Goal: Check status: Check status

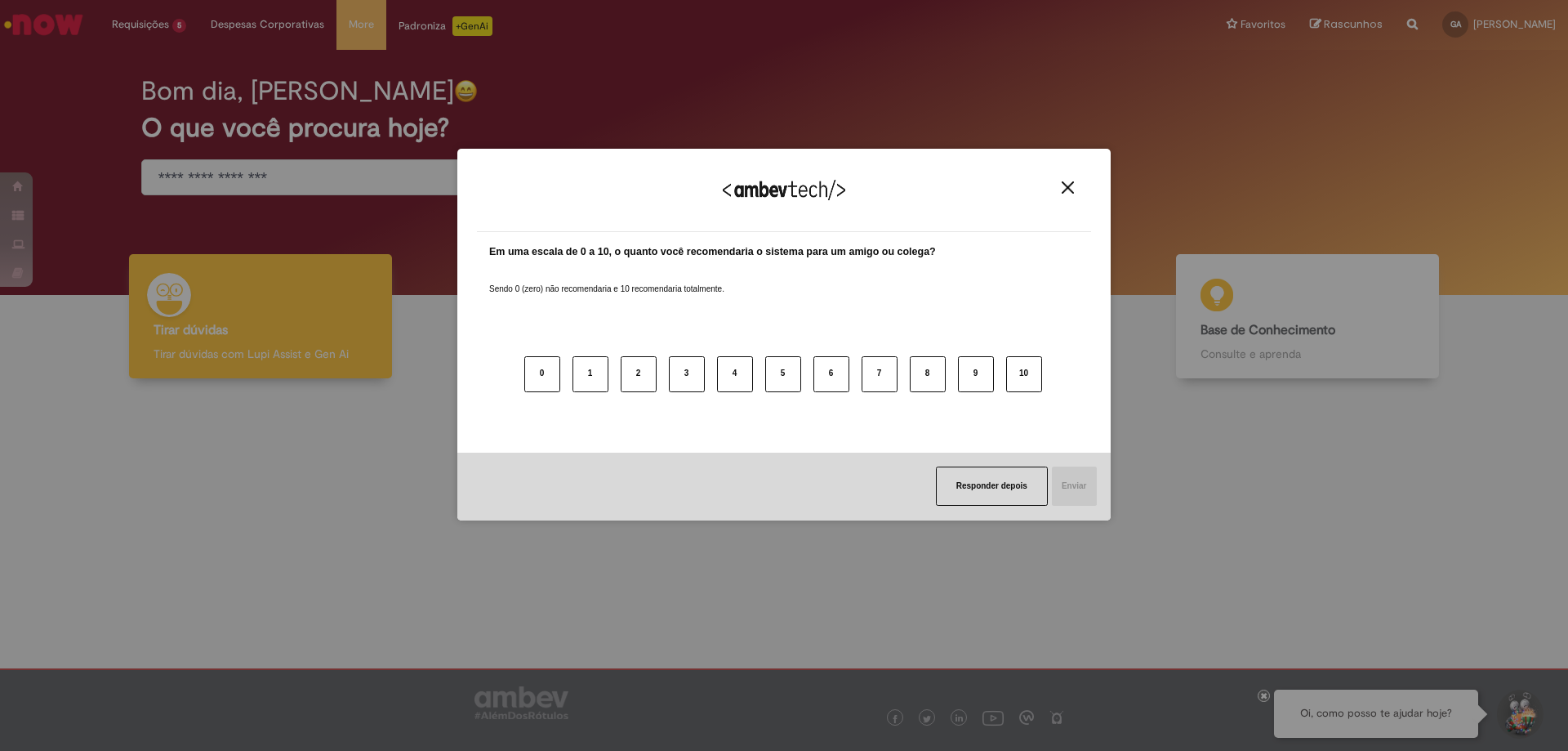
click at [1074, 190] on button "Close" at bounding box center [1069, 187] width 22 height 14
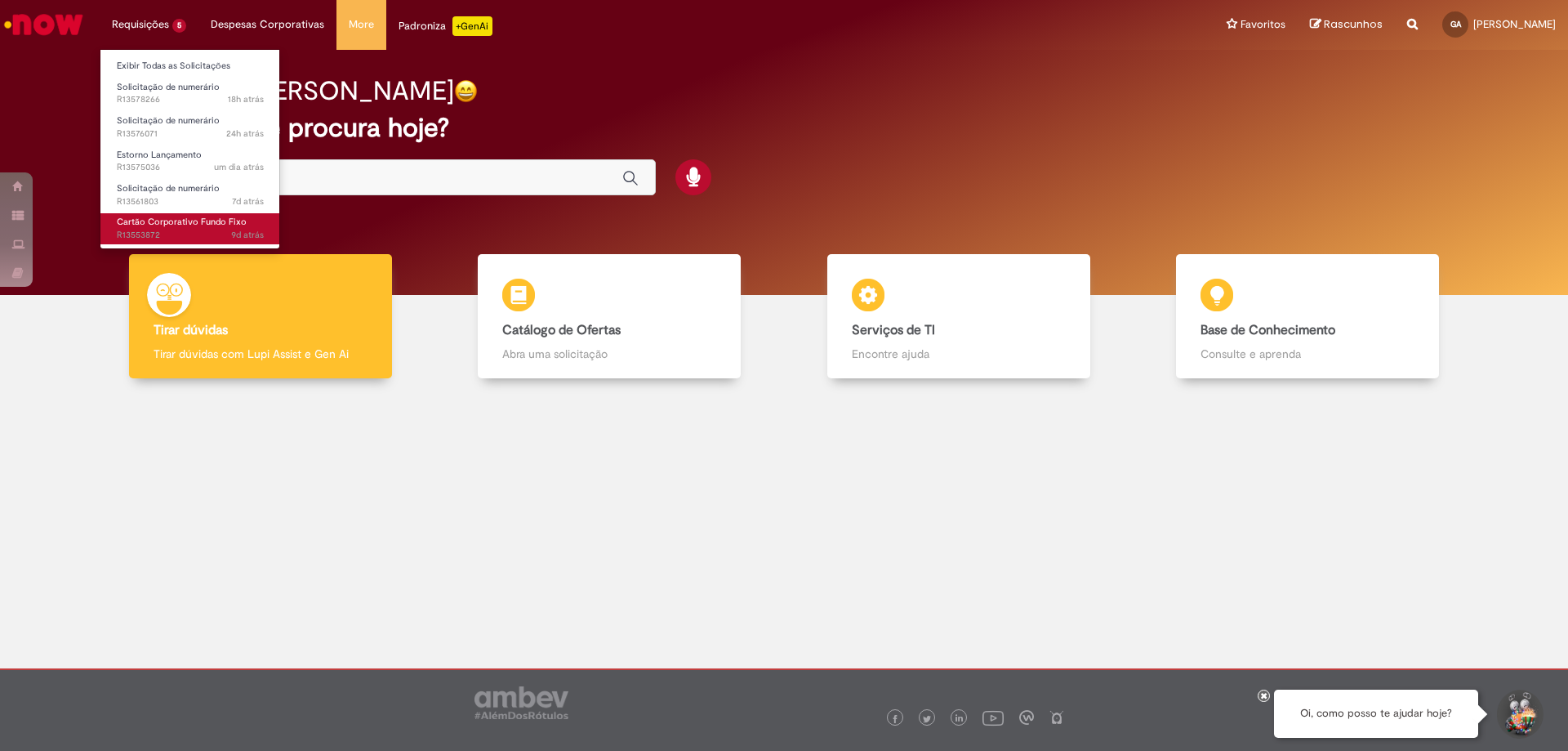
click at [169, 214] on link "Cartão Corporativo Fundo Fixo 9d atrás 9 dias atrás R13553872" at bounding box center [190, 228] width 180 height 31
click at [178, 221] on span "Cartão Corporativo Fundo Fixo" at bounding box center [182, 222] width 130 height 12
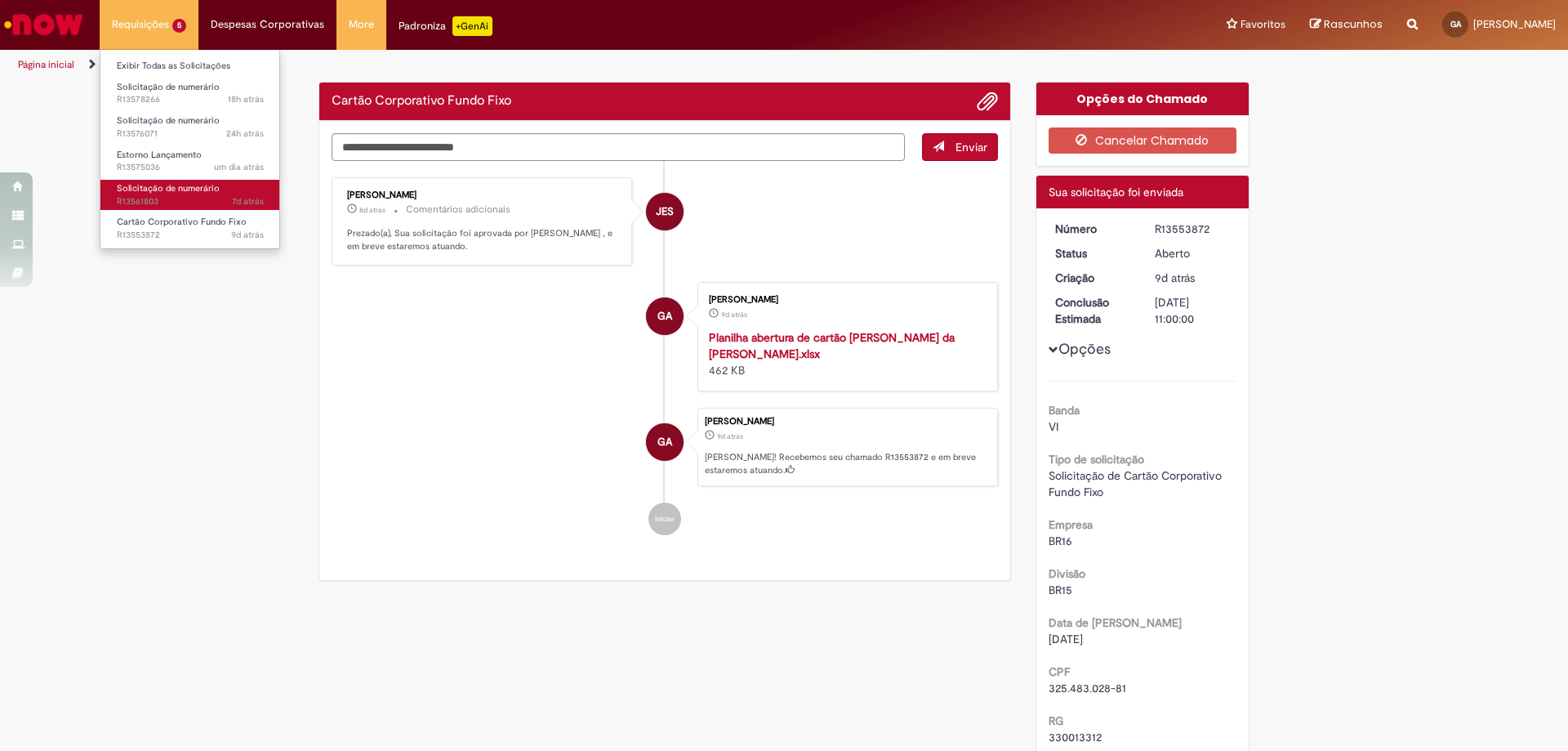
click at [175, 189] on span "Solicitação de numerário" at bounding box center [168, 188] width 103 height 12
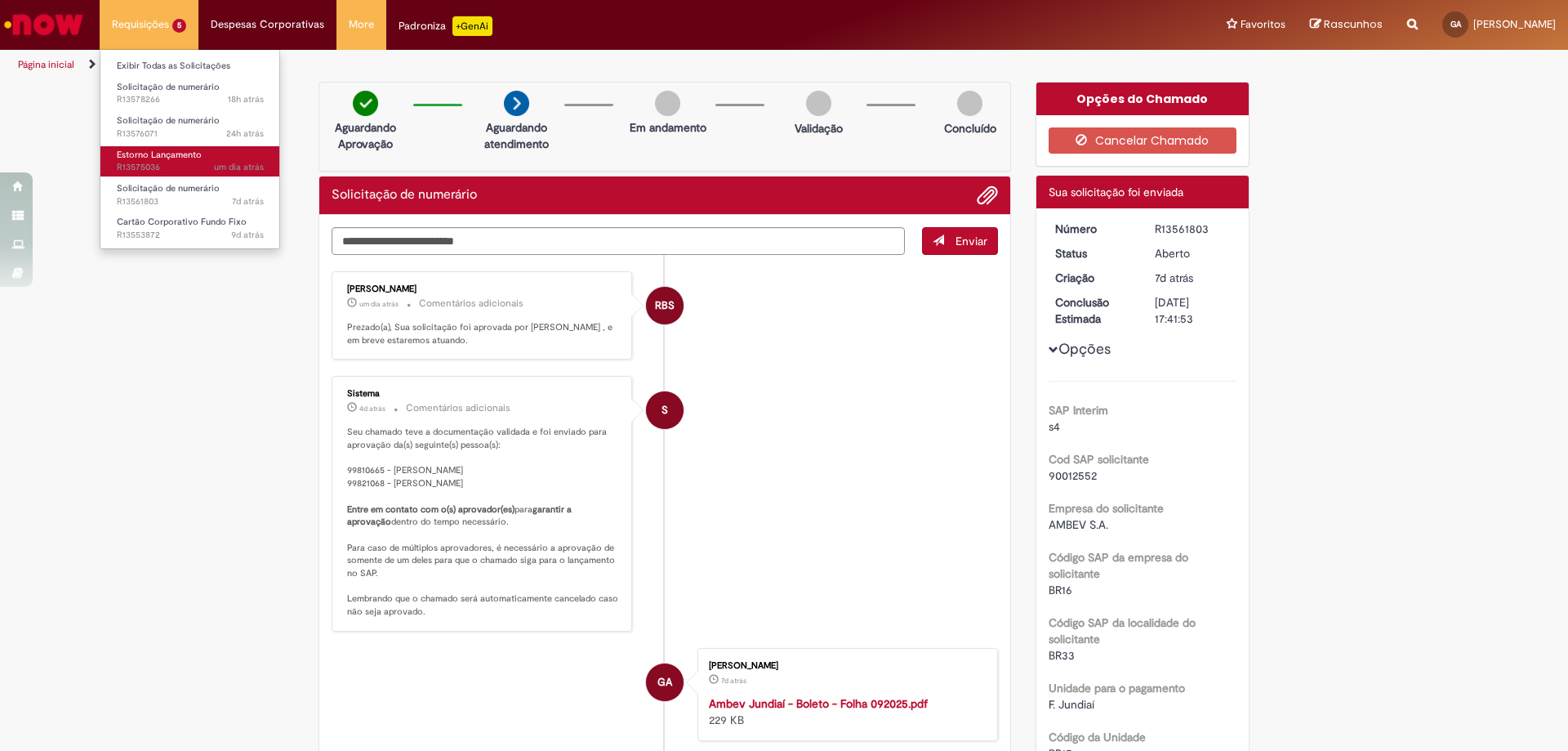
click at [166, 160] on span "Estorno Lançamento" at bounding box center [159, 154] width 85 height 12
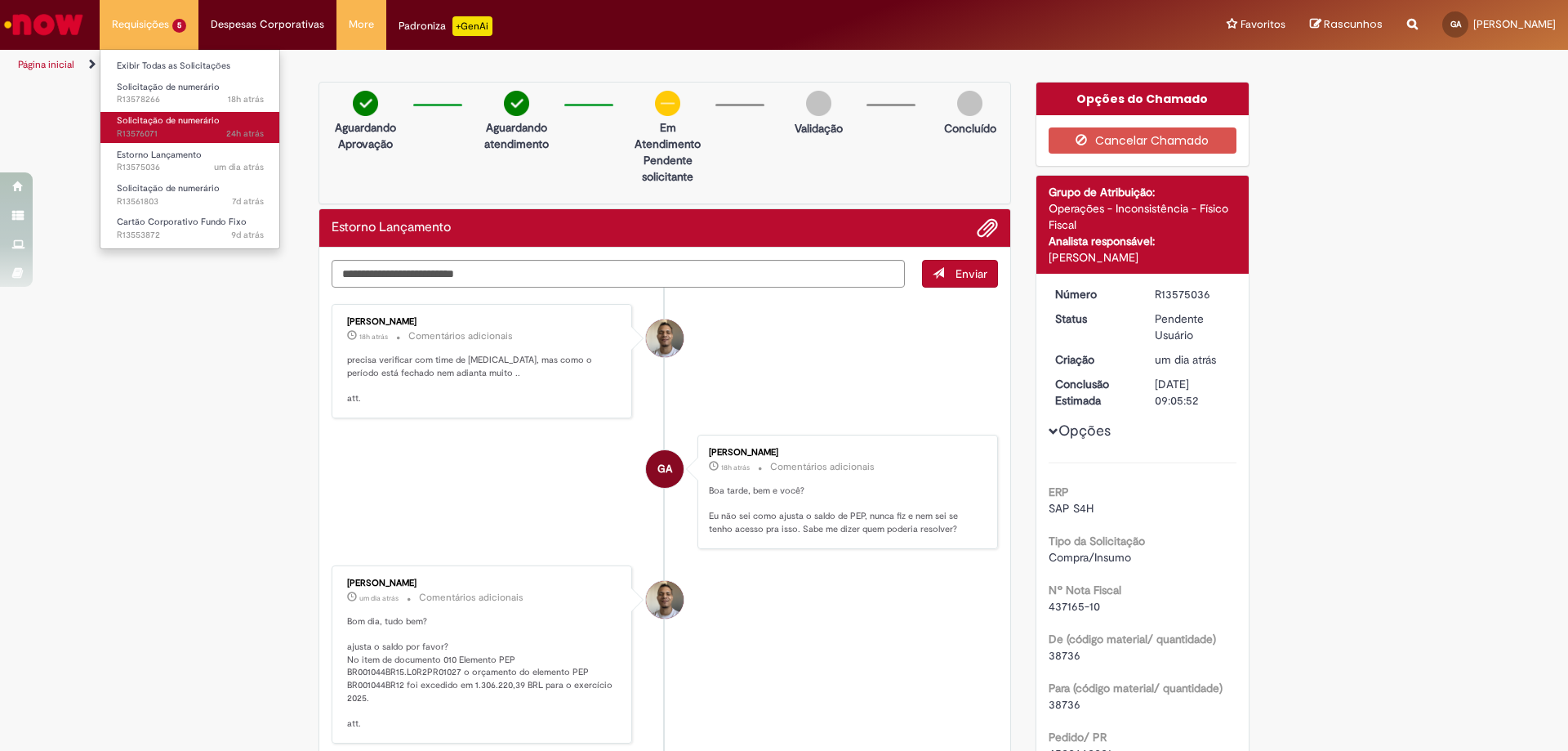
click at [161, 125] on span "Solicitação de numerário" at bounding box center [168, 120] width 103 height 12
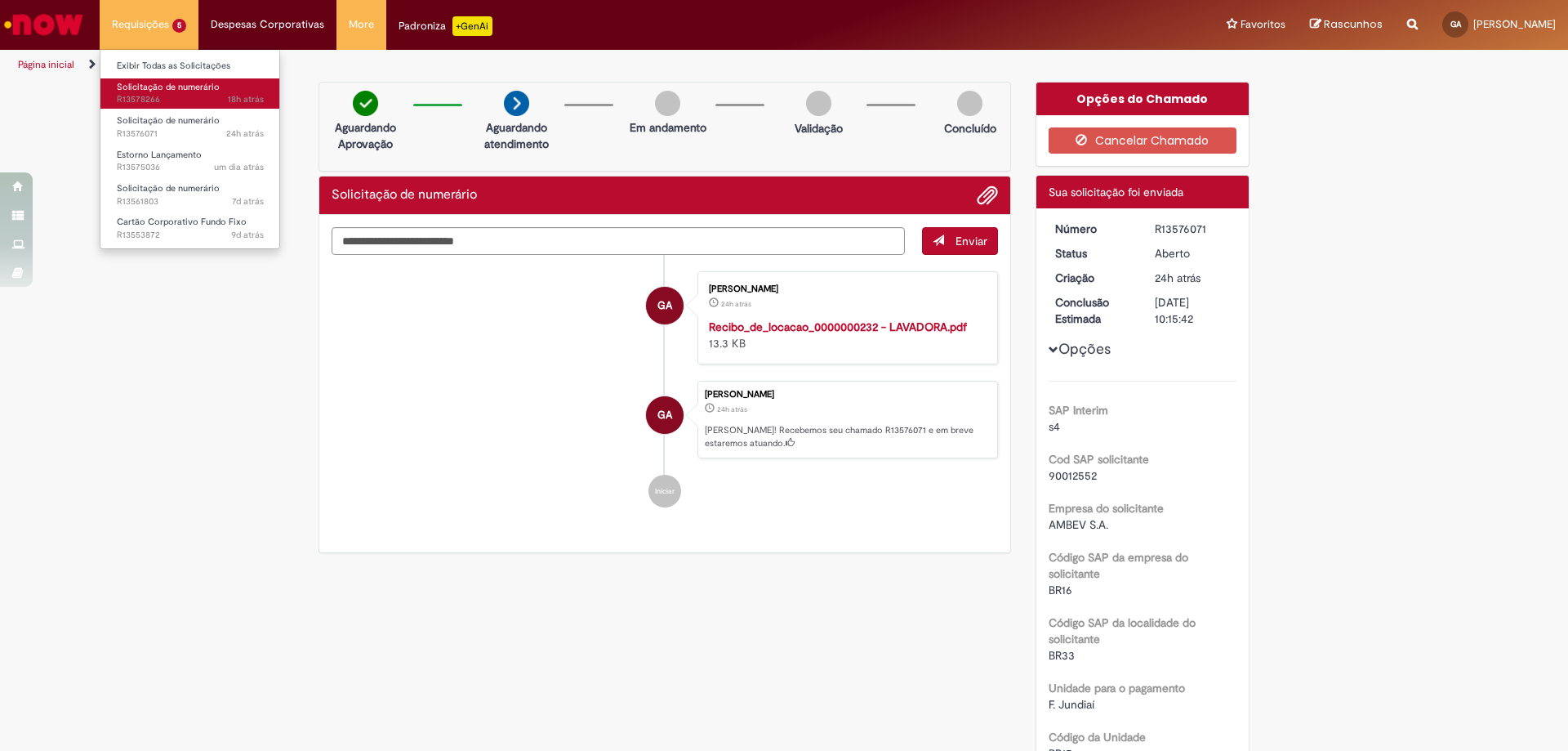
click at [155, 95] on span "18h atrás 18 horas atrás R13578266" at bounding box center [190, 99] width 147 height 13
